Goal: Task Accomplishment & Management: Manage account settings

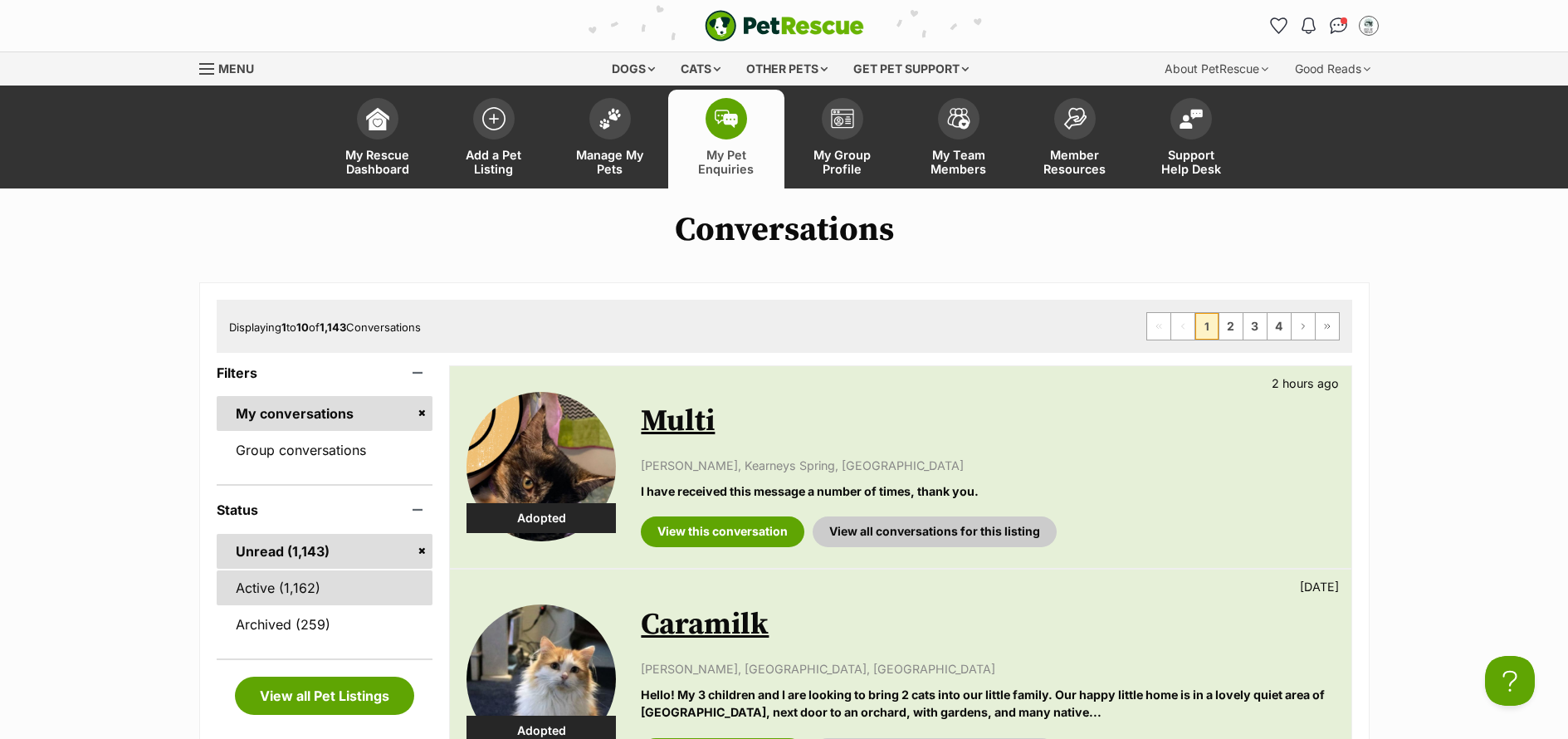
click at [251, 595] on link "Active (1,162)" at bounding box center [324, 587] width 216 height 35
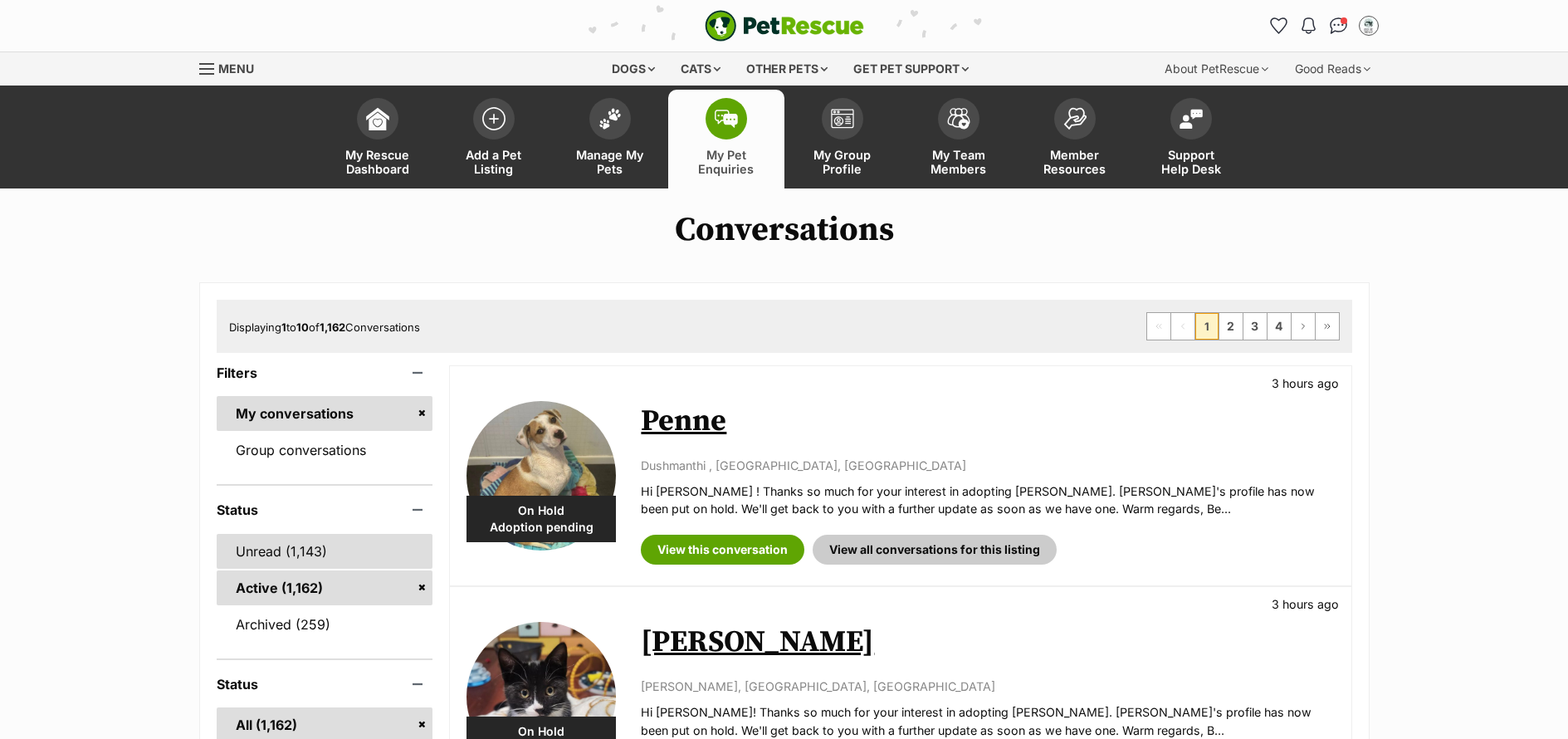
click at [279, 562] on link "Unread (1,143)" at bounding box center [324, 551] width 216 height 35
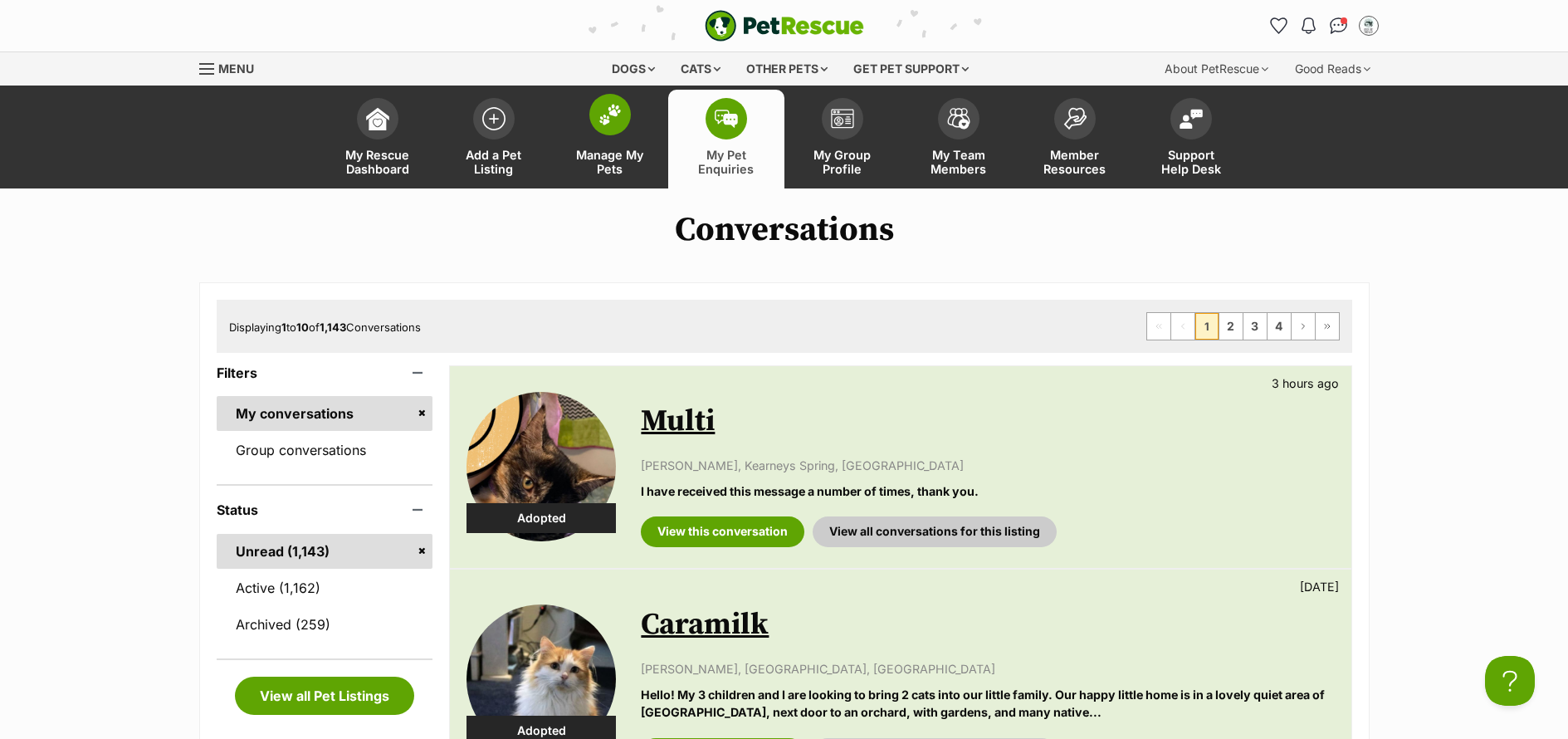
click at [621, 165] on span "Manage My Pets" at bounding box center [610, 162] width 74 height 29
